Goal: Information Seeking & Learning: Learn about a topic

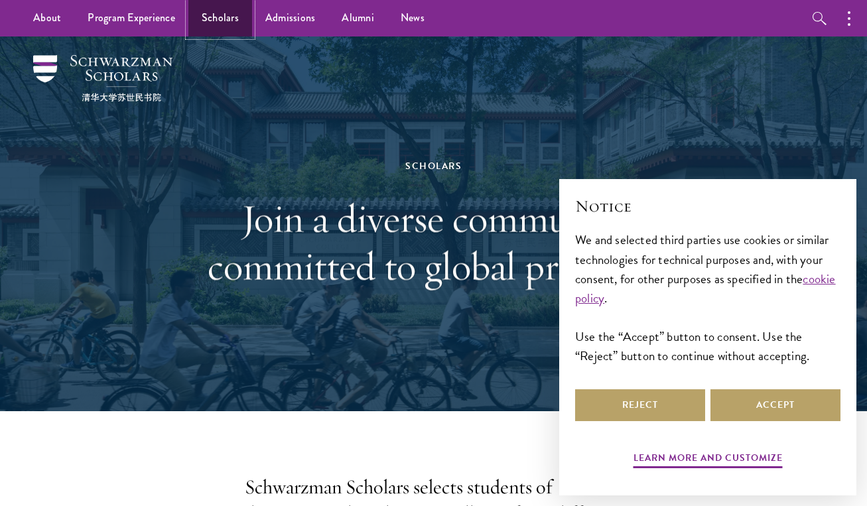
click at [224, 21] on link "Scholars" at bounding box center [220, 18] width 64 height 36
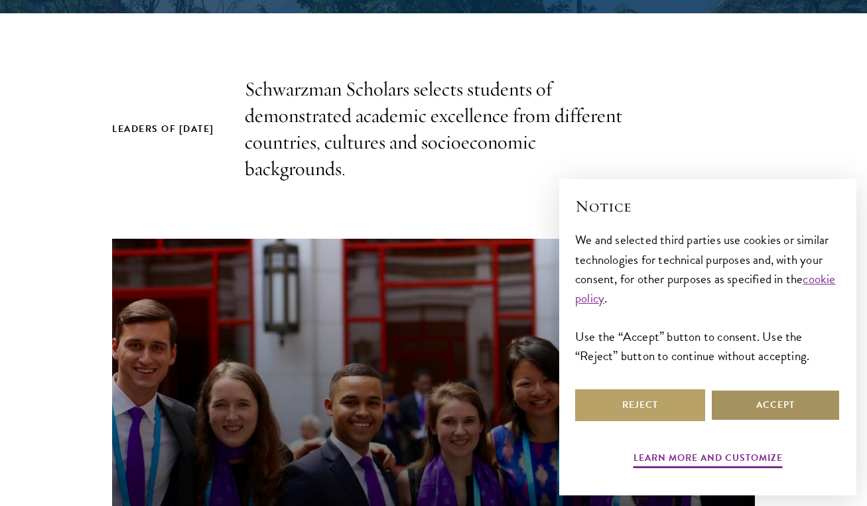
drag, startPoint x: 770, startPoint y: 415, endPoint x: 635, endPoint y: 343, distance: 152.6
click at [770, 414] on button "Accept" at bounding box center [776, 405] width 130 height 32
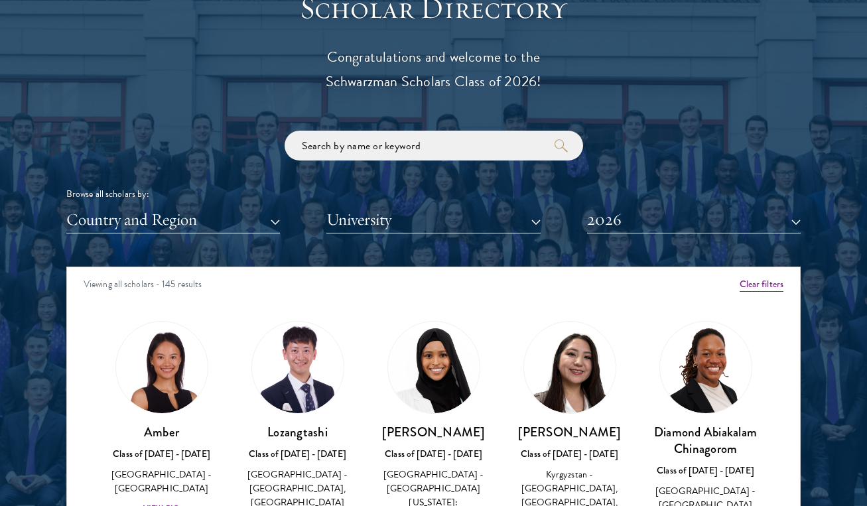
scroll to position [1460, 0]
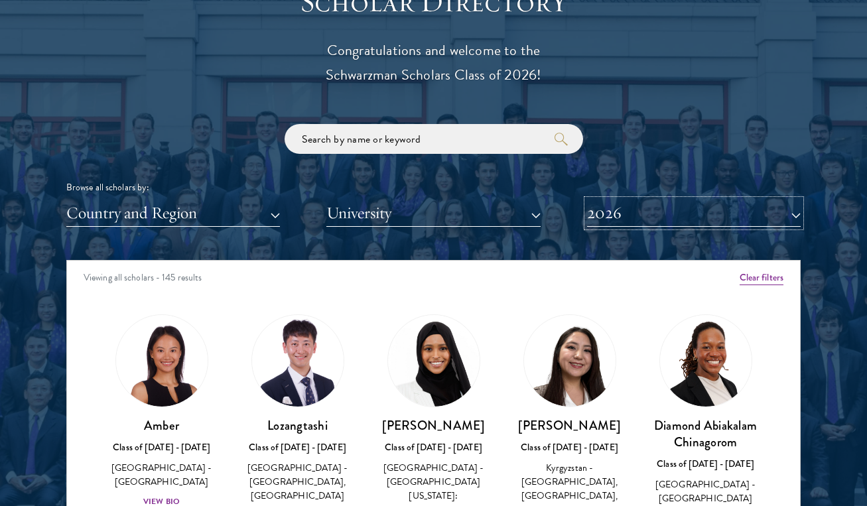
click at [796, 212] on button "2026" at bounding box center [694, 213] width 214 height 27
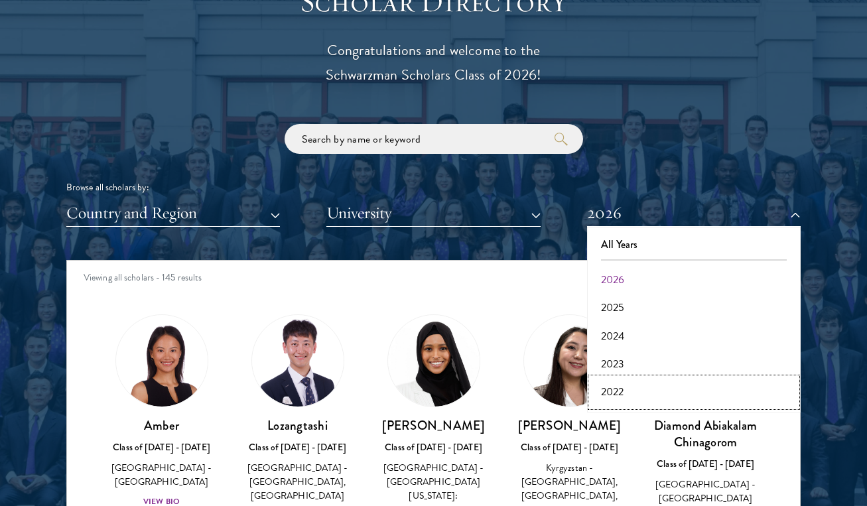
click at [618, 387] on button "2022" at bounding box center [694, 392] width 206 height 28
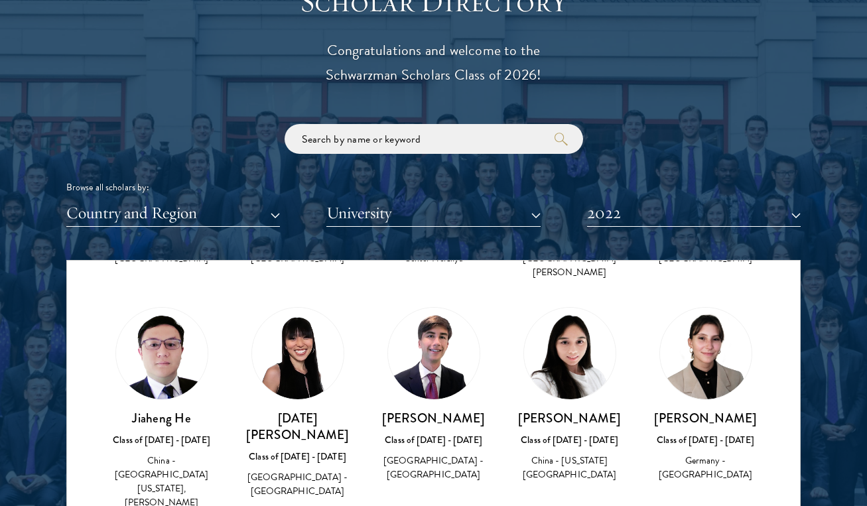
scroll to position [2256, 0]
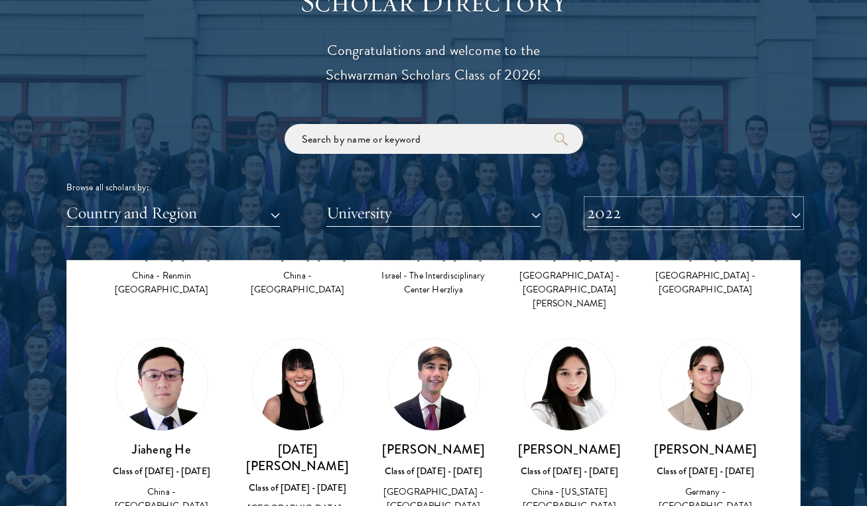
click at [787, 216] on button "2022" at bounding box center [694, 213] width 214 height 27
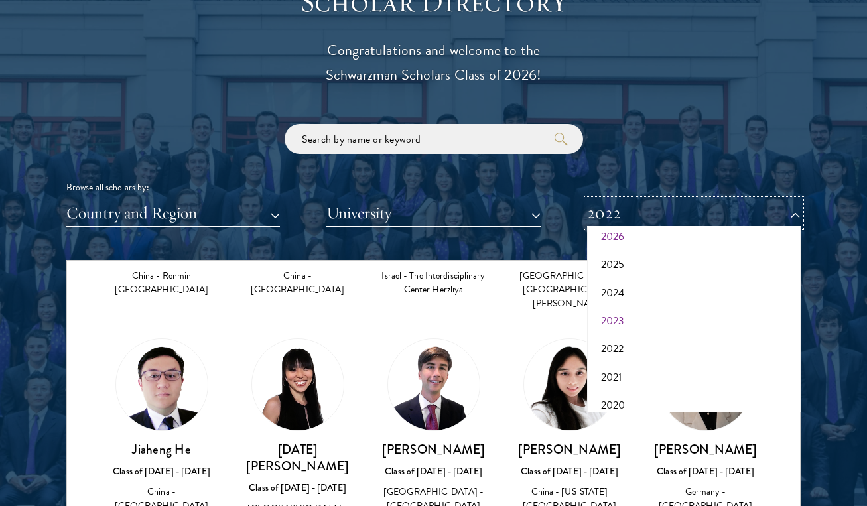
scroll to position [66, 0]
click at [623, 295] on button "2023" at bounding box center [694, 298] width 206 height 28
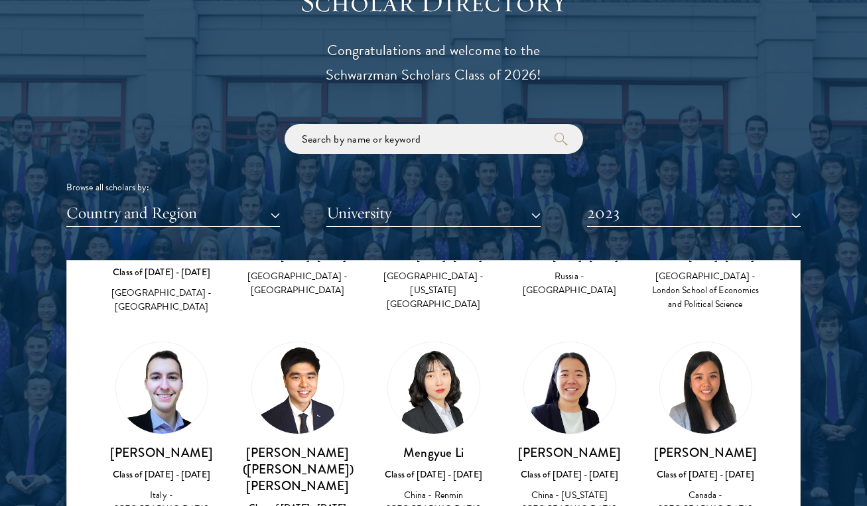
scroll to position [2654, 0]
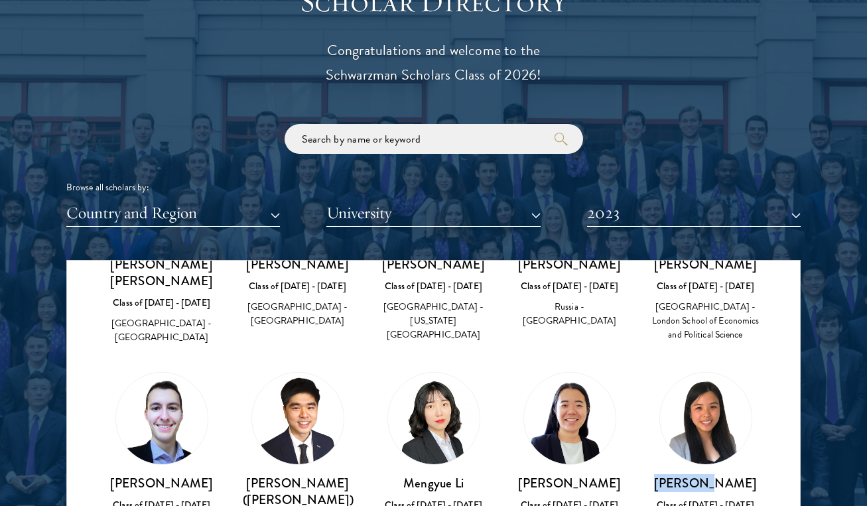
drag, startPoint x: 719, startPoint y: 409, endPoint x: 675, endPoint y: 407, distance: 44.5
click at [675, 475] on h3 "[PERSON_NAME]" at bounding box center [705, 483] width 109 height 17
copy h3 "[PERSON_NAME]"
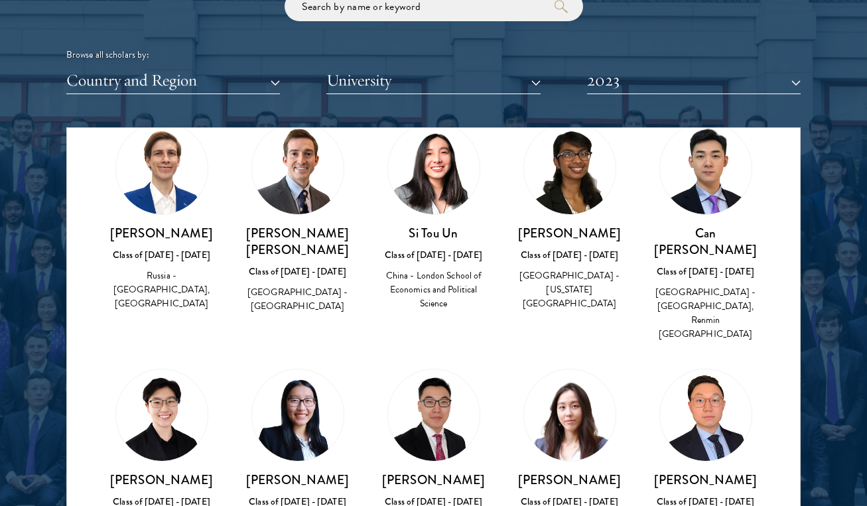
scroll to position [5279, 0]
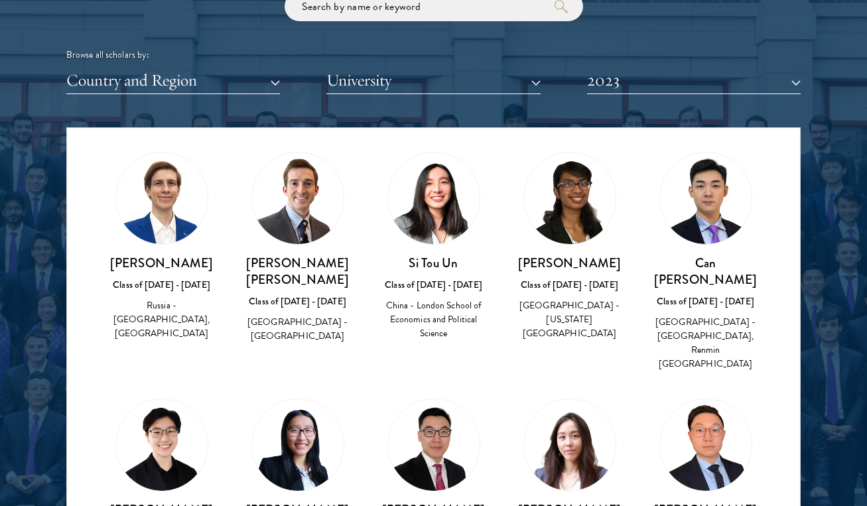
click at [303, 399] on img at bounding box center [298, 445] width 92 height 92
click at [291, 399] on img at bounding box center [298, 445] width 92 height 92
click at [318, 502] on h3 "[PERSON_NAME]" at bounding box center [297, 510] width 109 height 17
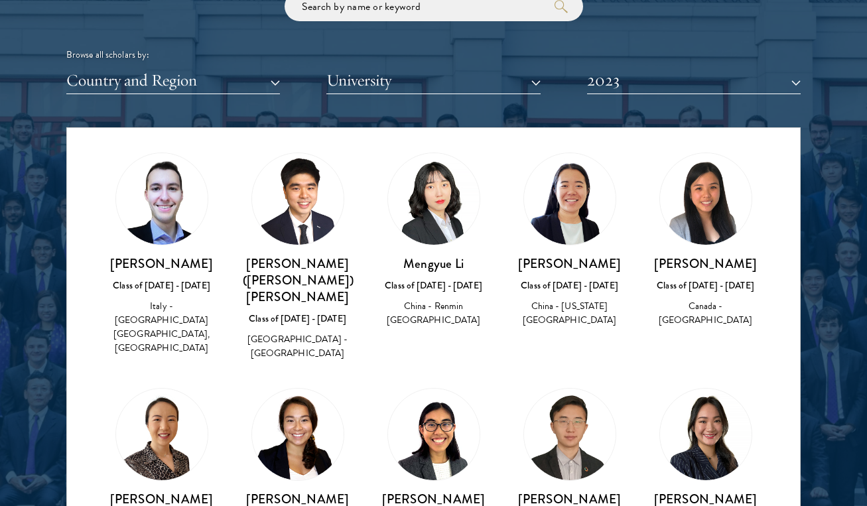
scroll to position [2691, 0]
